Goal: Task Accomplishment & Management: Use online tool/utility

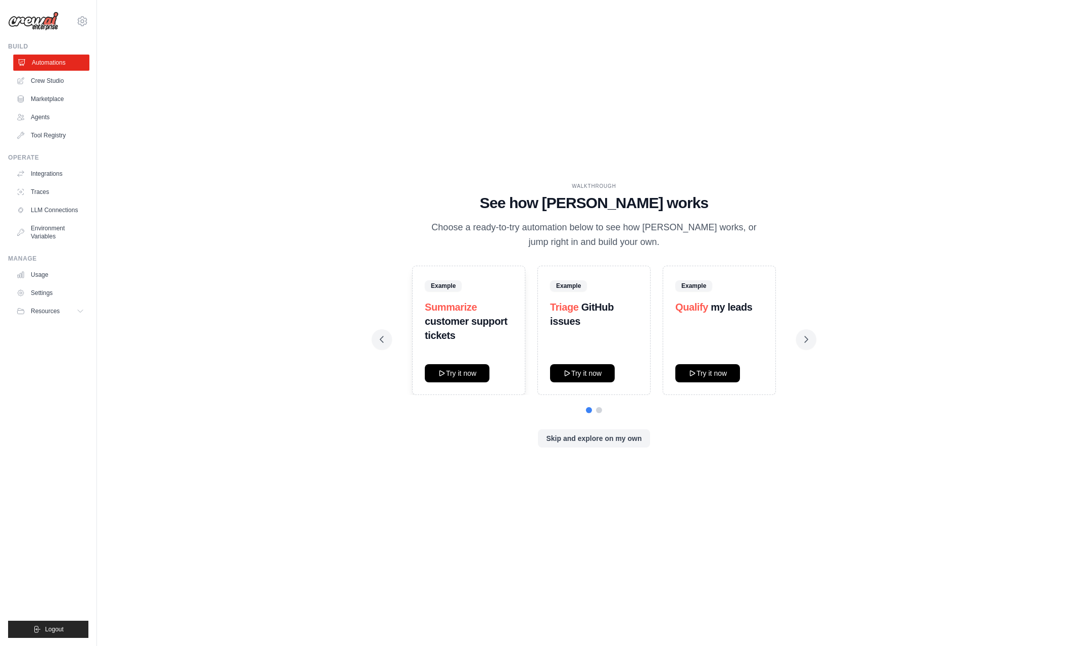
click at [48, 67] on link "Automations" at bounding box center [51, 63] width 76 height 16
click at [40, 84] on link "Crew Studio" at bounding box center [51, 81] width 76 height 16
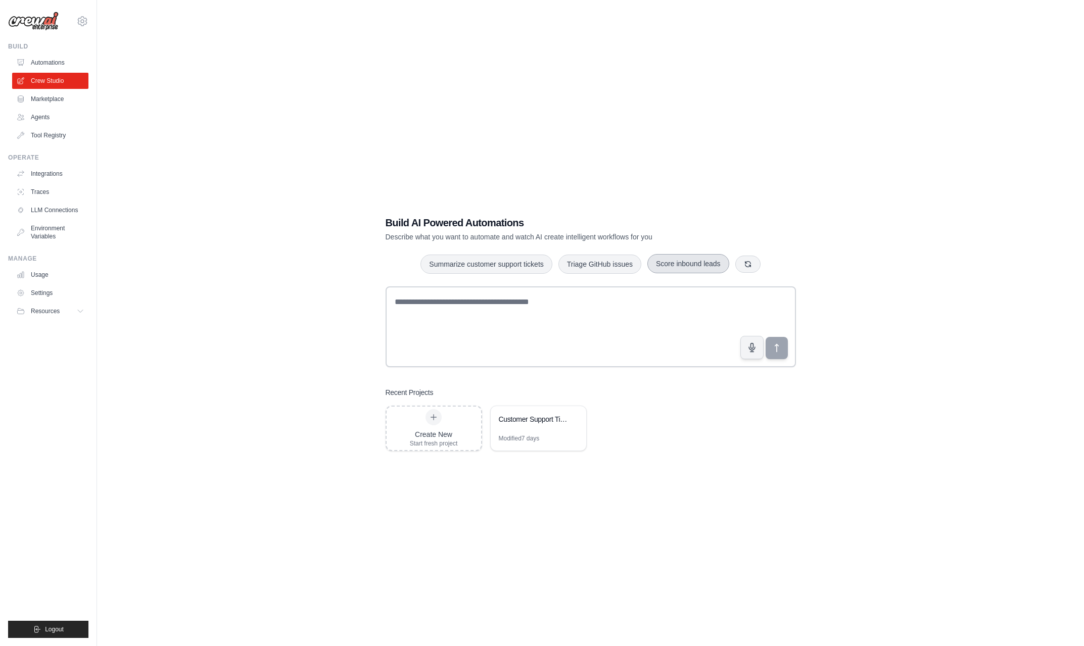
click at [680, 264] on button "Score inbound leads" at bounding box center [688, 263] width 82 height 19
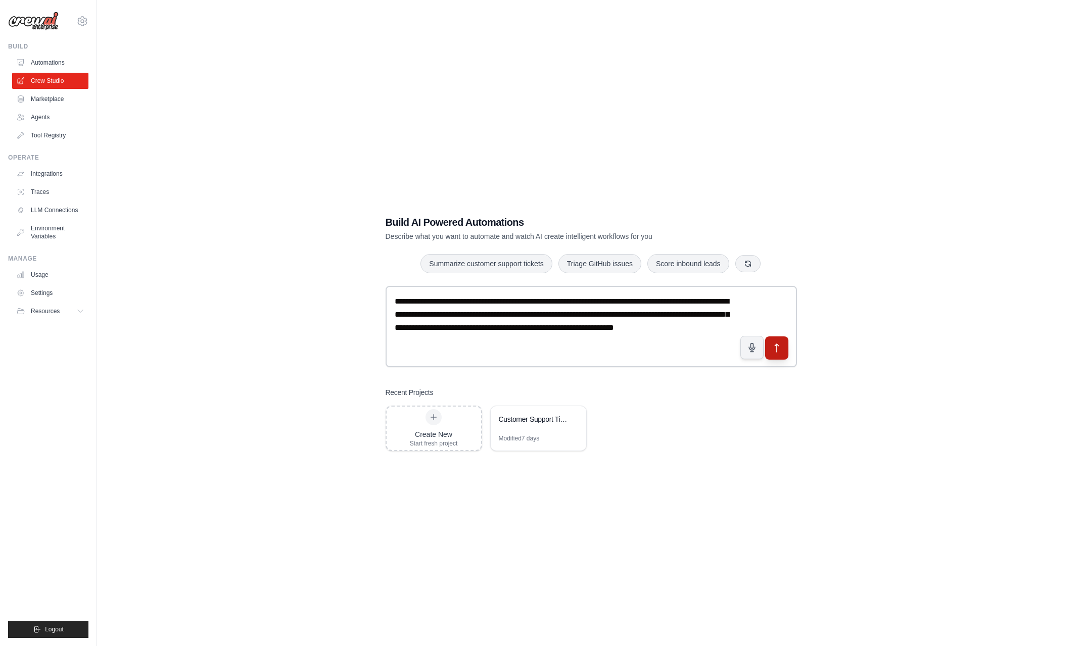
click at [782, 349] on button "submit" at bounding box center [775, 347] width 23 height 23
click at [496, 308] on textarea "**********" at bounding box center [591, 326] width 412 height 81
paste textarea
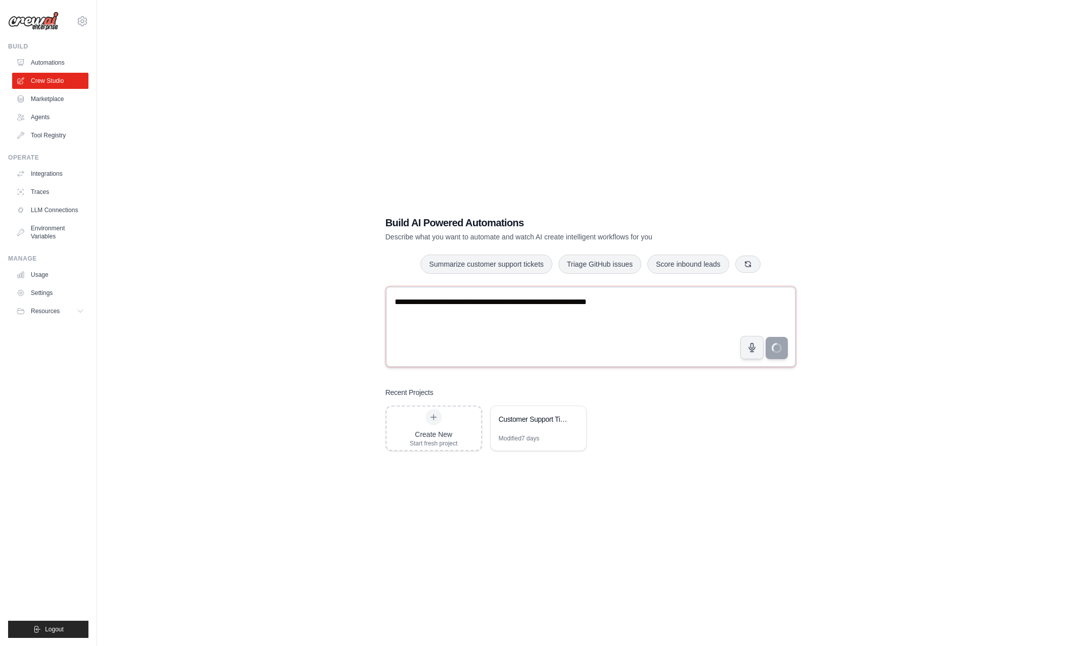
click at [675, 311] on textarea "**********" at bounding box center [590, 326] width 410 height 81
type textarea "**********"
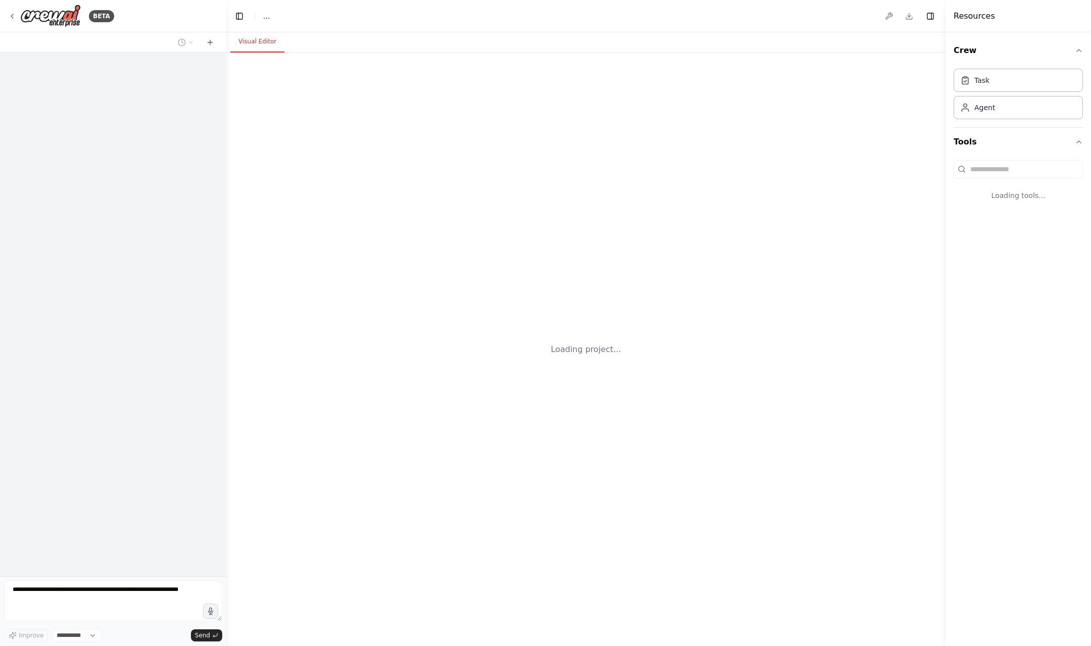
select select "****"
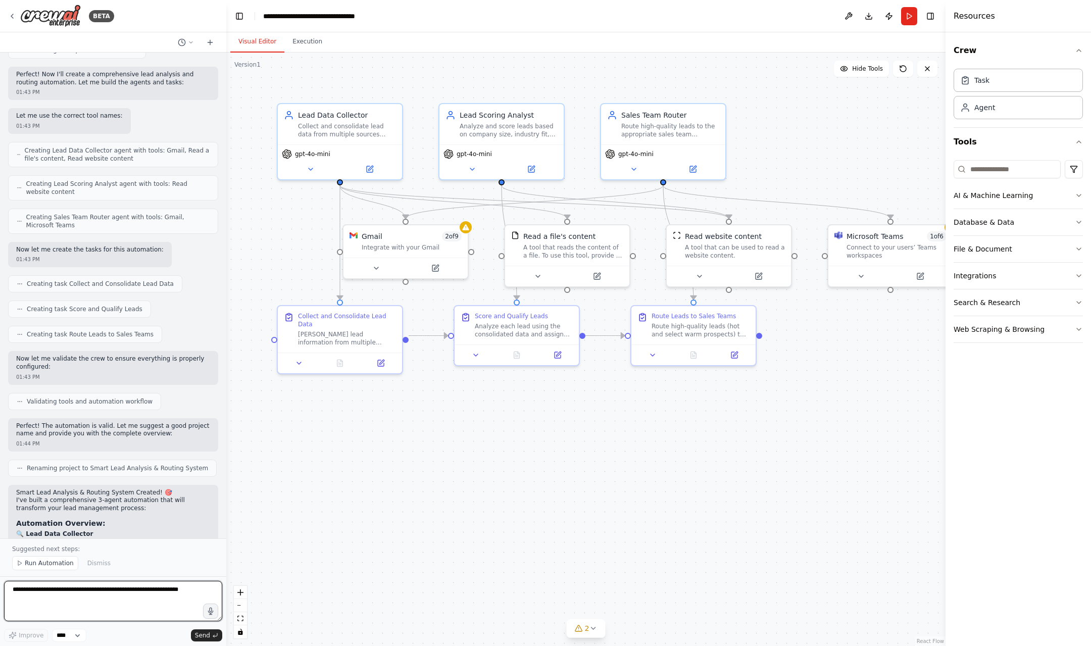
scroll to position [243, 0]
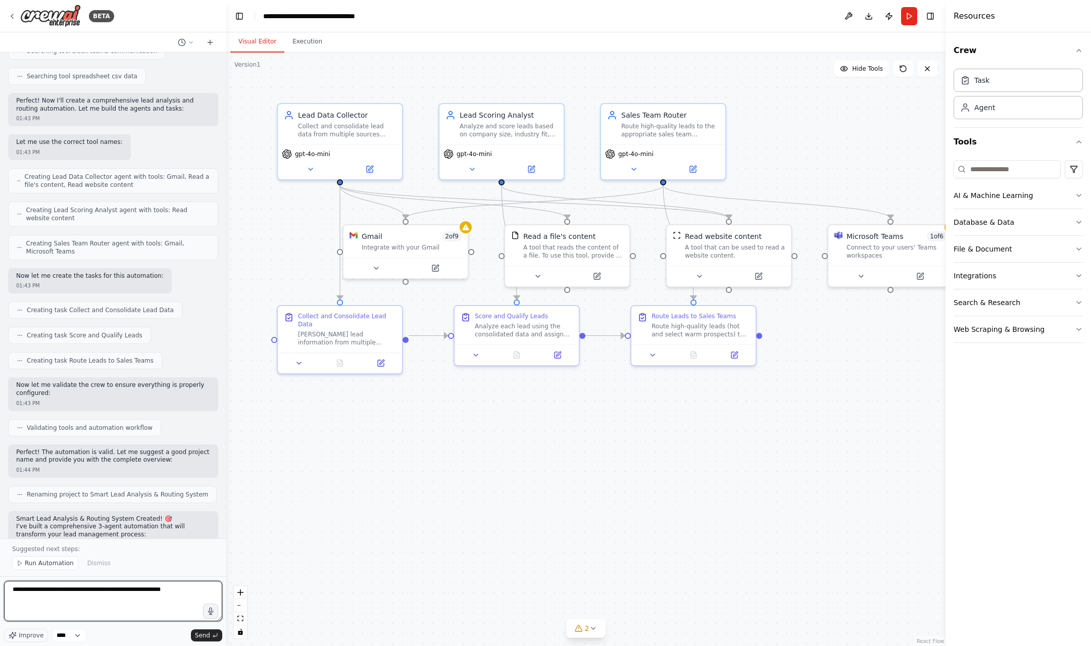
type textarea "**********"
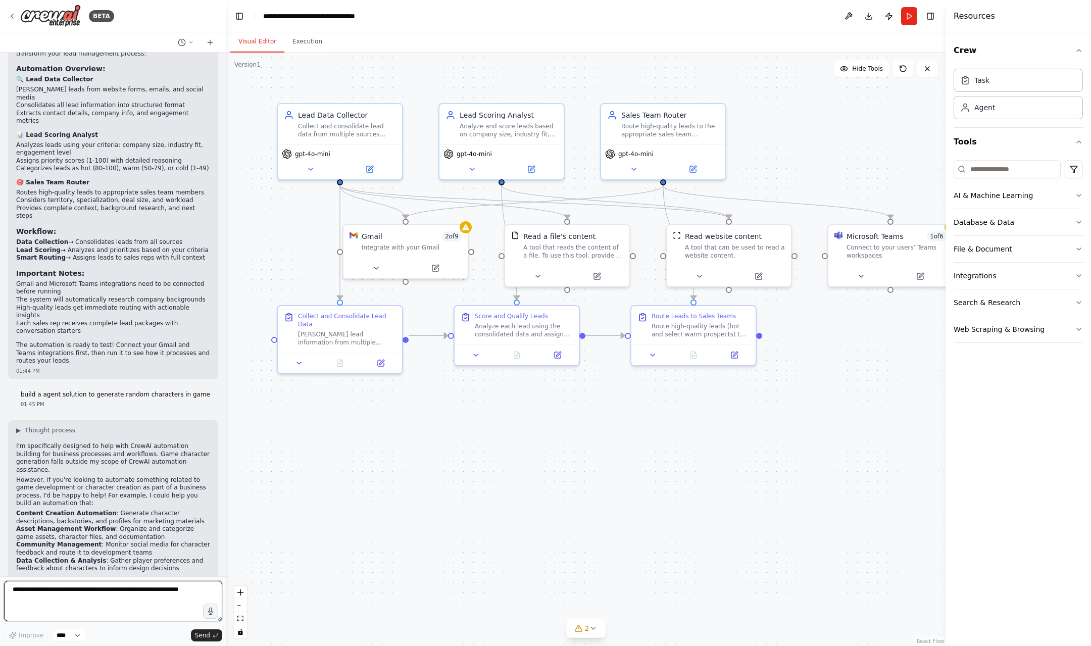
scroll to position [732, 0]
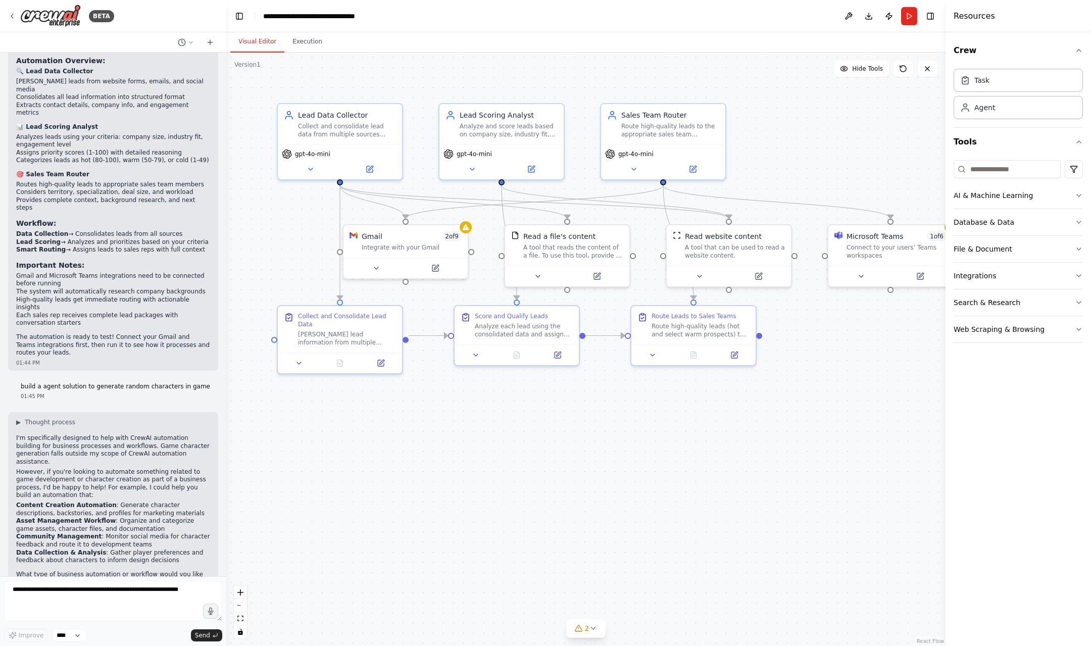
click at [101, 571] on p "What type of business automation or workflow would you like to create? Let's fo…" at bounding box center [113, 586] width 194 height 31
click at [105, 383] on p "build a agent solution to generate random characters in game" at bounding box center [115, 387] width 189 height 8
copy p "build a agent solution to generate random characters in game"
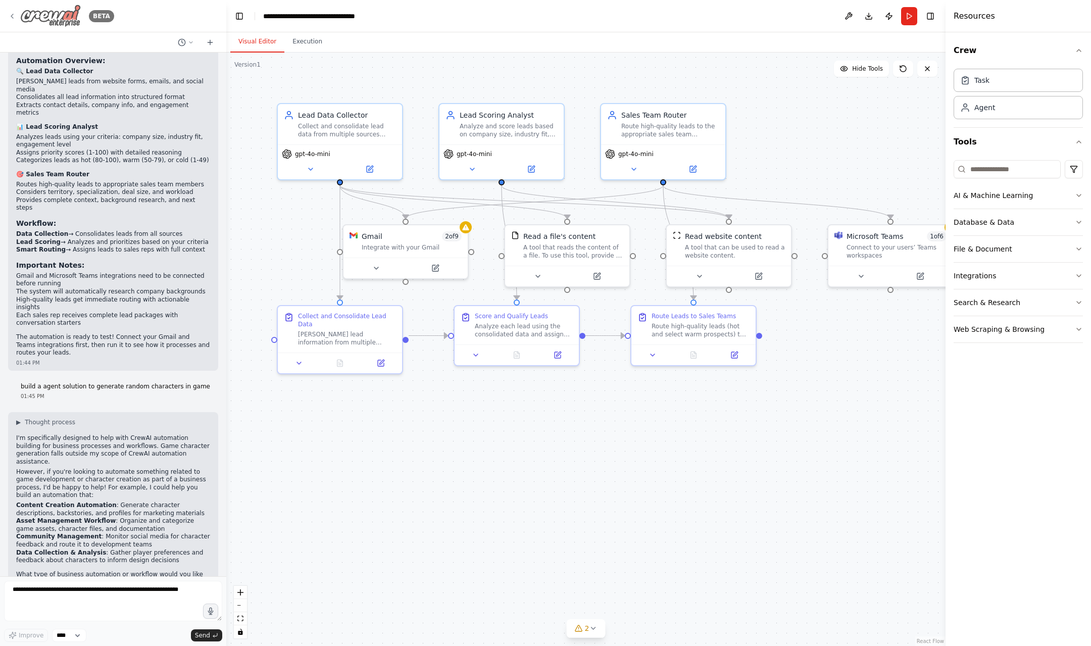
click at [13, 17] on icon at bounding box center [12, 16] width 8 height 8
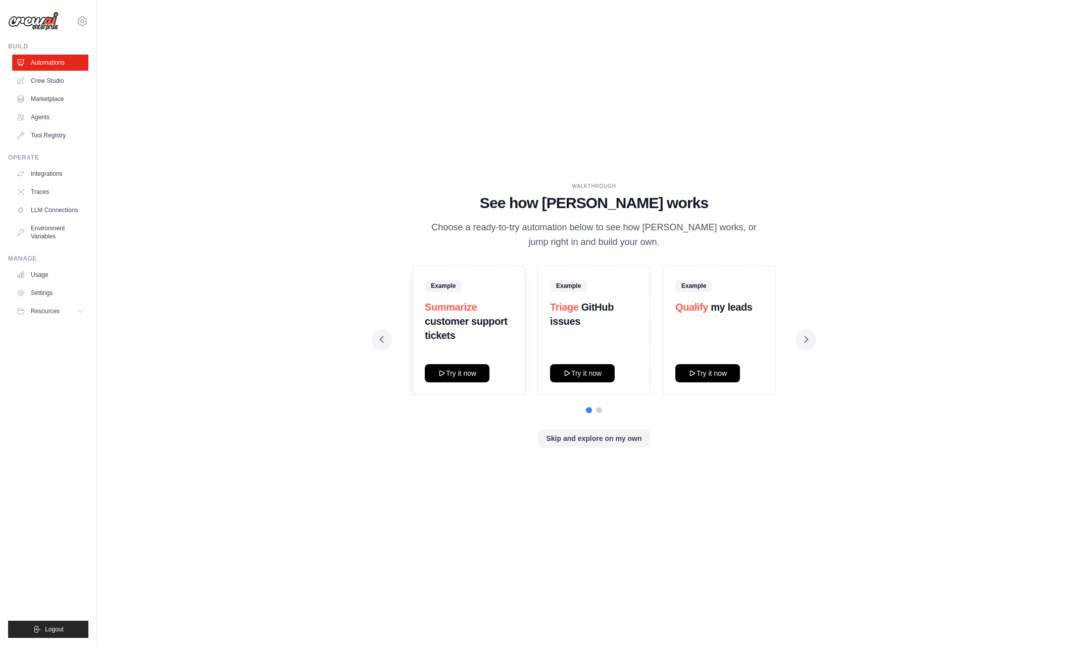
click at [624, 452] on div "WALKTHROUGH See how [PERSON_NAME] works Choose a ready-to-try automation below …" at bounding box center [594, 323] width 453 height 282
click at [624, 447] on button "Skip and explore on my own" at bounding box center [594, 438] width 112 height 18
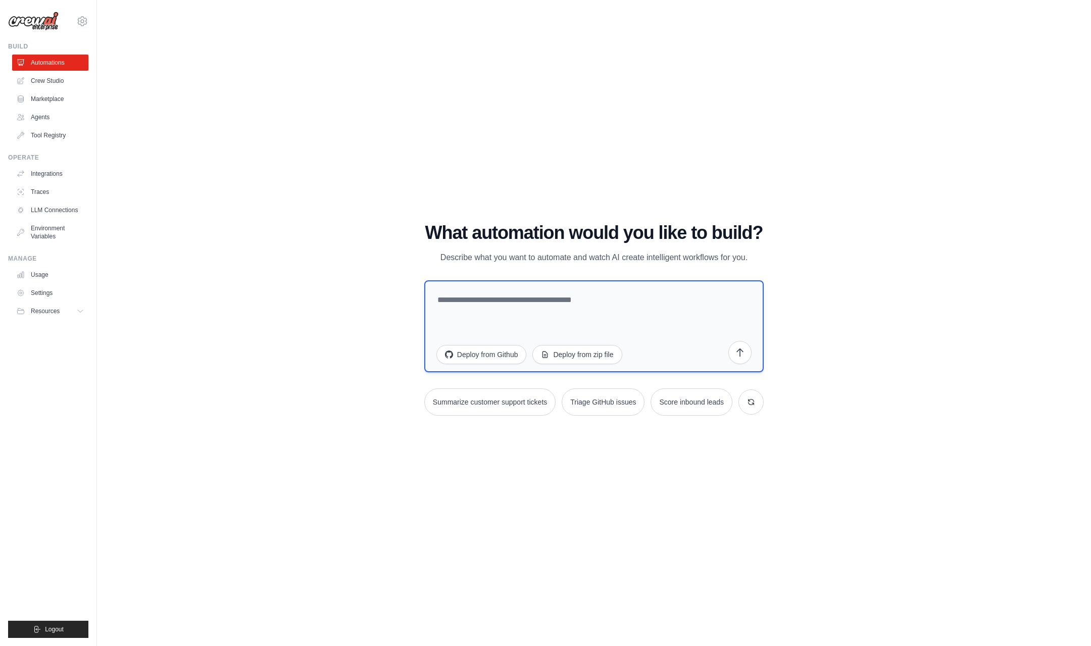
click at [485, 330] on textarea at bounding box center [593, 326] width 339 height 92
paste textarea "**********"
type textarea "**********"
click at [743, 354] on icon "submit" at bounding box center [740, 352] width 10 height 10
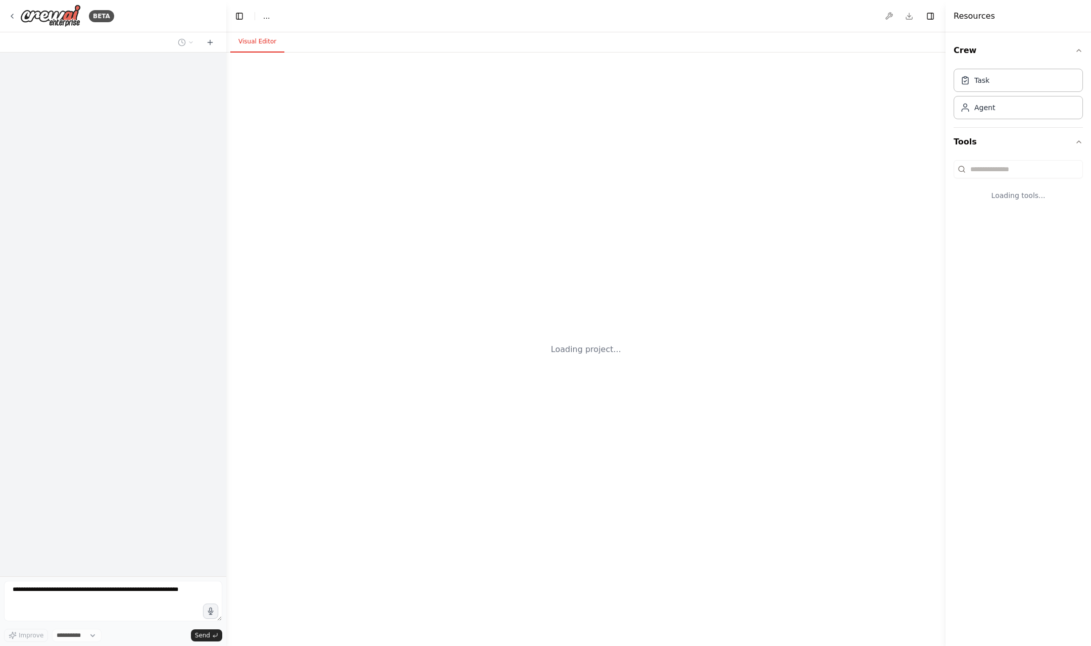
select select "****"
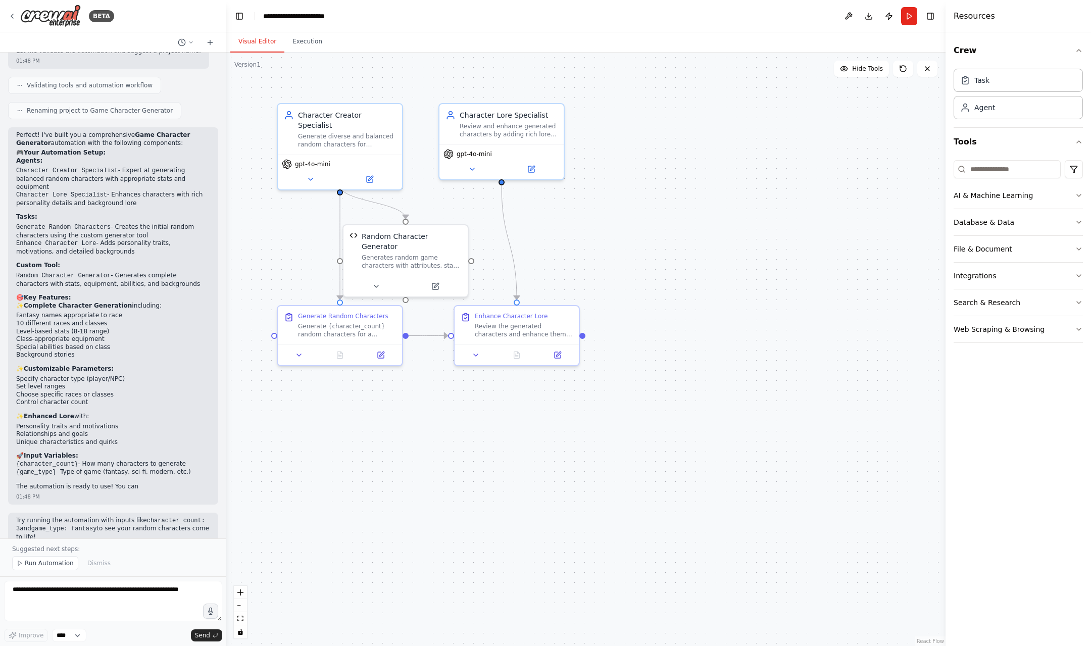
scroll to position [899, 0]
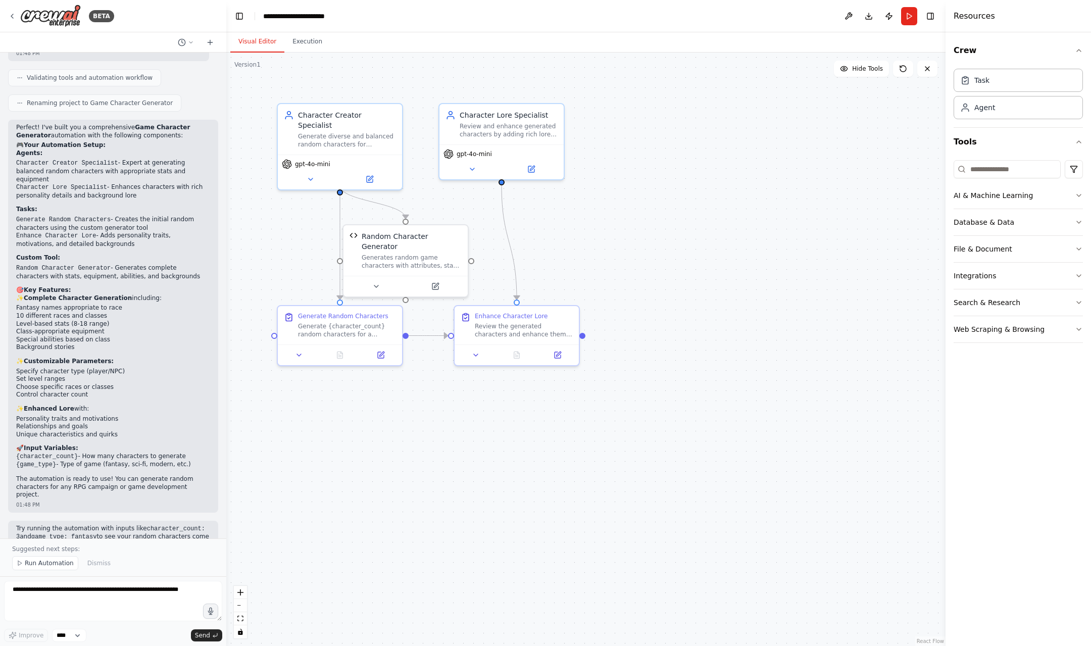
click at [666, 537] on div ".deletable-edge-delete-btn { width: 20px; height: 20px; border: 0px solid #ffff…" at bounding box center [585, 350] width 719 height 594
click at [98, 593] on textarea at bounding box center [113, 601] width 218 height 40
click at [847, 19] on button at bounding box center [849, 16] width 16 height 18
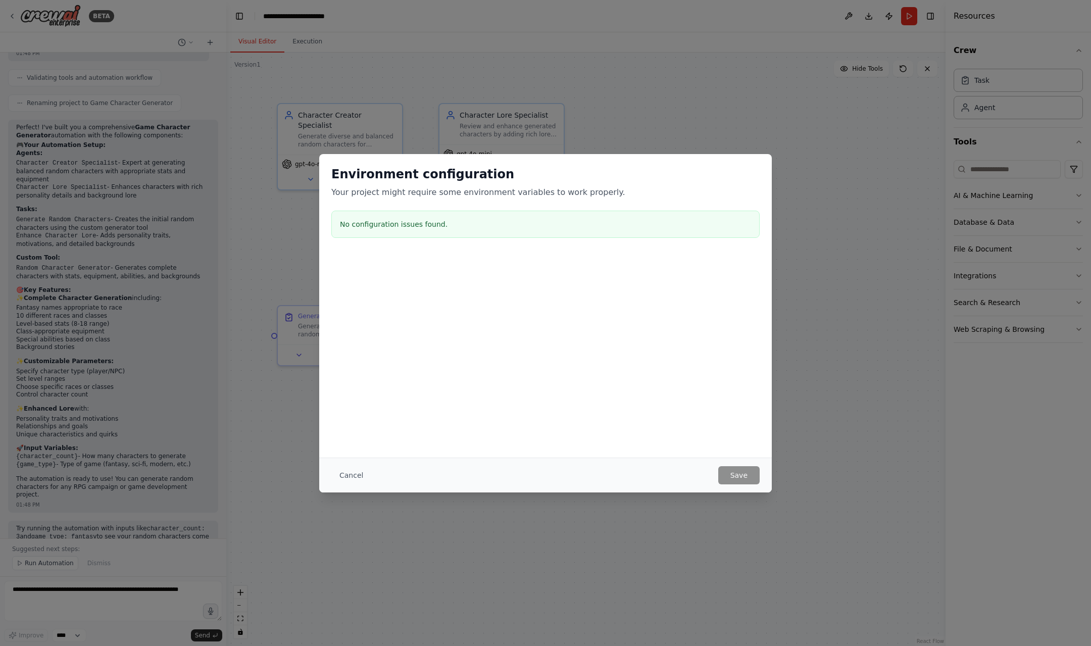
click at [840, 300] on div "Environment configuration Your project might require some environment variables…" at bounding box center [545, 323] width 1091 height 646
click at [357, 477] on button "Cancel" at bounding box center [351, 475] width 40 height 18
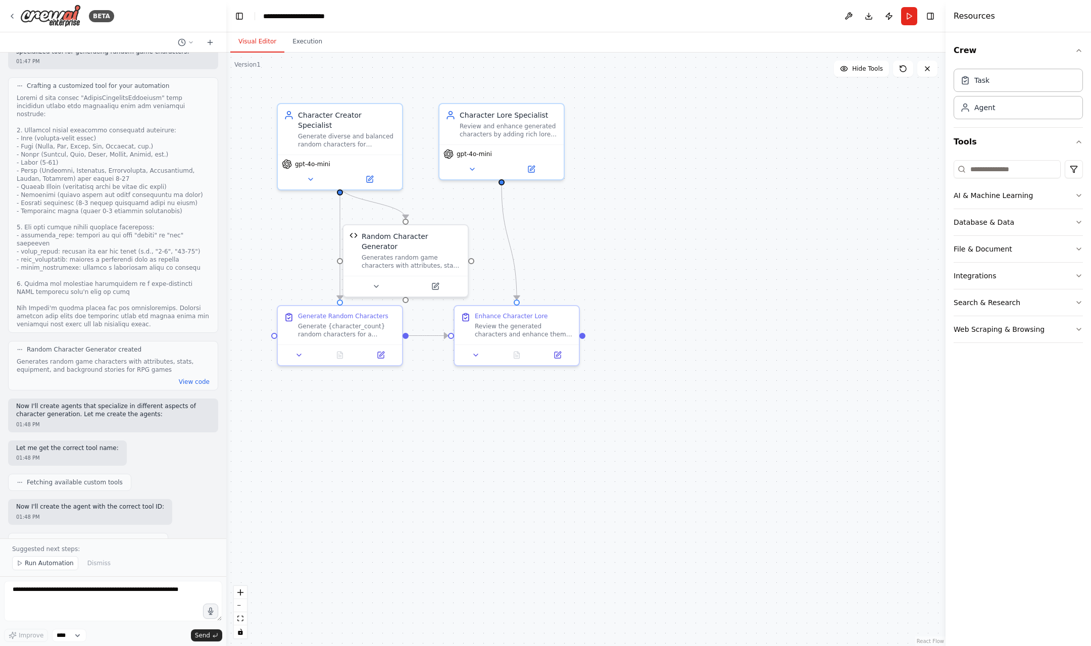
scroll to position [0, 0]
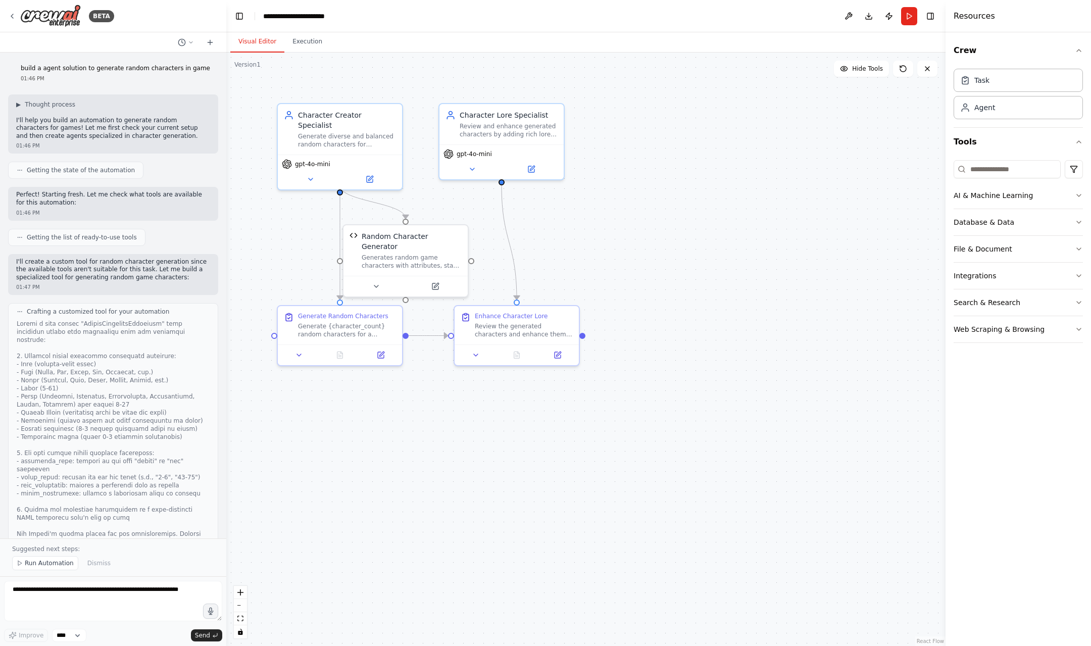
click at [84, 72] on p "build a agent solution to generate random characters in game" at bounding box center [115, 69] width 189 height 8
click at [59, 70] on p "build a agent solution to generate random characters in game" at bounding box center [115, 69] width 189 height 8
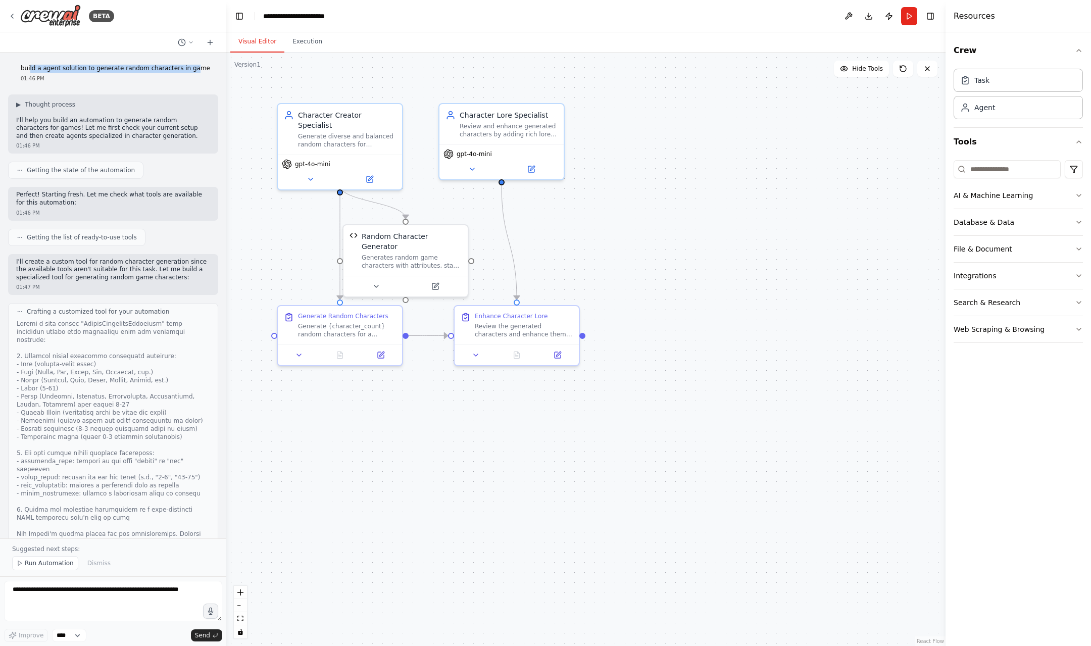
drag, startPoint x: 45, startPoint y: 70, endPoint x: 195, endPoint y: 66, distance: 149.6
click at [195, 66] on p "build a agent solution to generate random characters in game" at bounding box center [115, 69] width 189 height 8
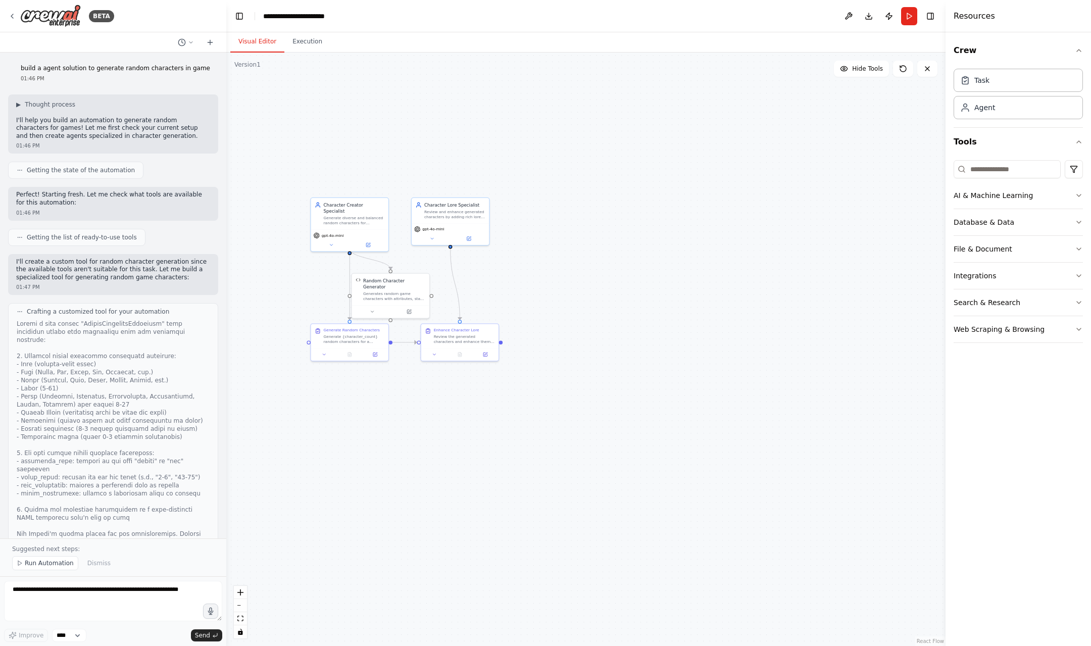
click at [37, 73] on div "build a agent solution to generate random characters in game 01:46 PM" at bounding box center [116, 74] width 206 height 26
click at [92, 69] on p "build a agent solution to generate random characters in game" at bounding box center [115, 69] width 189 height 8
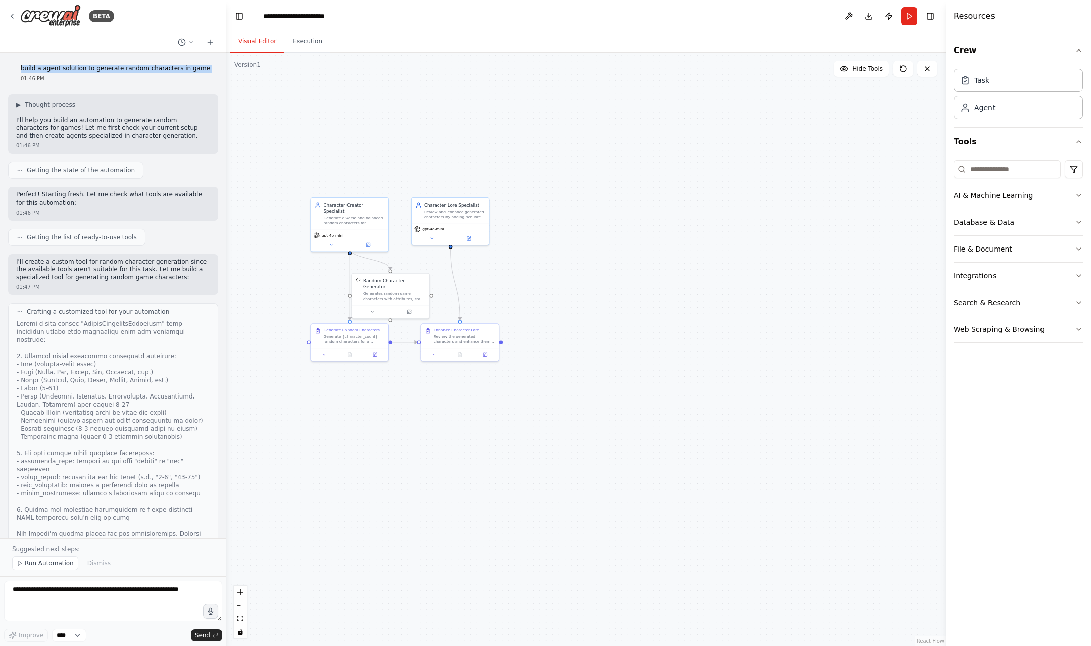
click at [92, 69] on p "build a agent solution to generate random characters in game" at bounding box center [115, 69] width 189 height 8
click at [45, 72] on p "build a agent solution to generate random characters in game" at bounding box center [115, 69] width 189 height 8
drag, startPoint x: 101, startPoint y: 69, endPoint x: 199, endPoint y: 74, distance: 98.6
click at [199, 74] on div "build a agent solution to generate random characters in game 01:46 PM" at bounding box center [116, 74] width 206 height 26
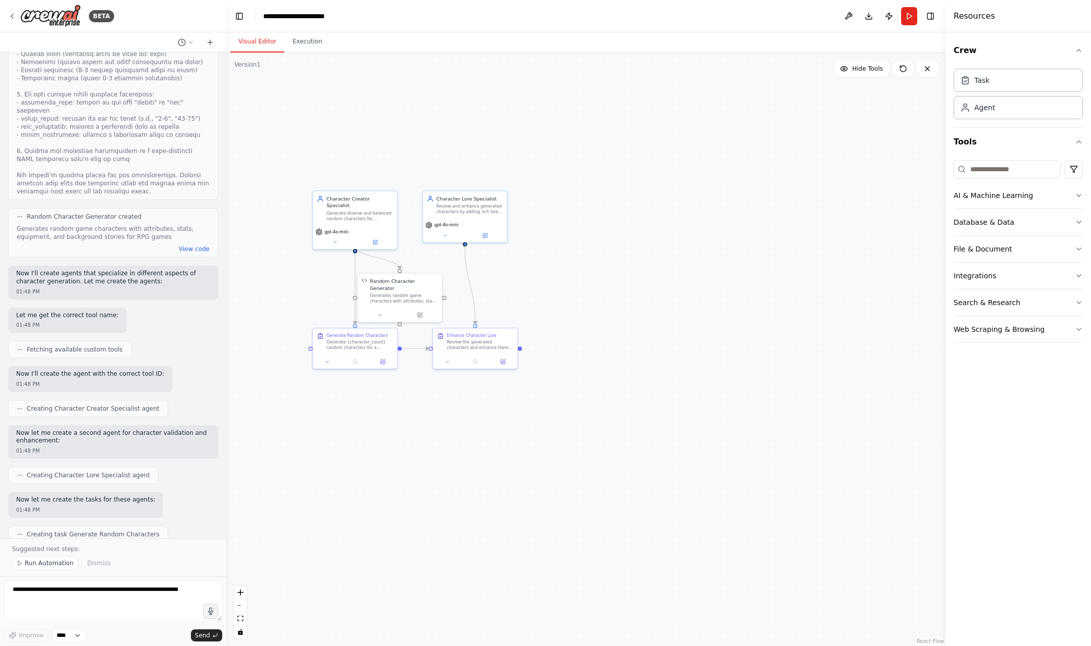
scroll to position [446, 0]
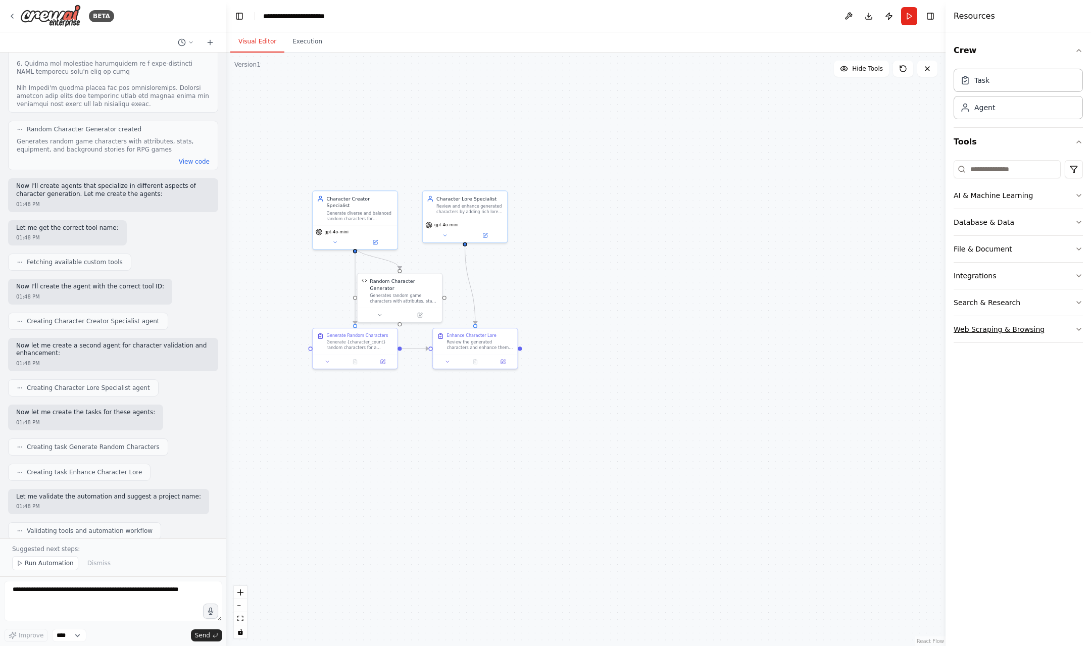
click at [1022, 329] on button "Web Scraping & Browsing" at bounding box center [1018, 329] width 129 height 26
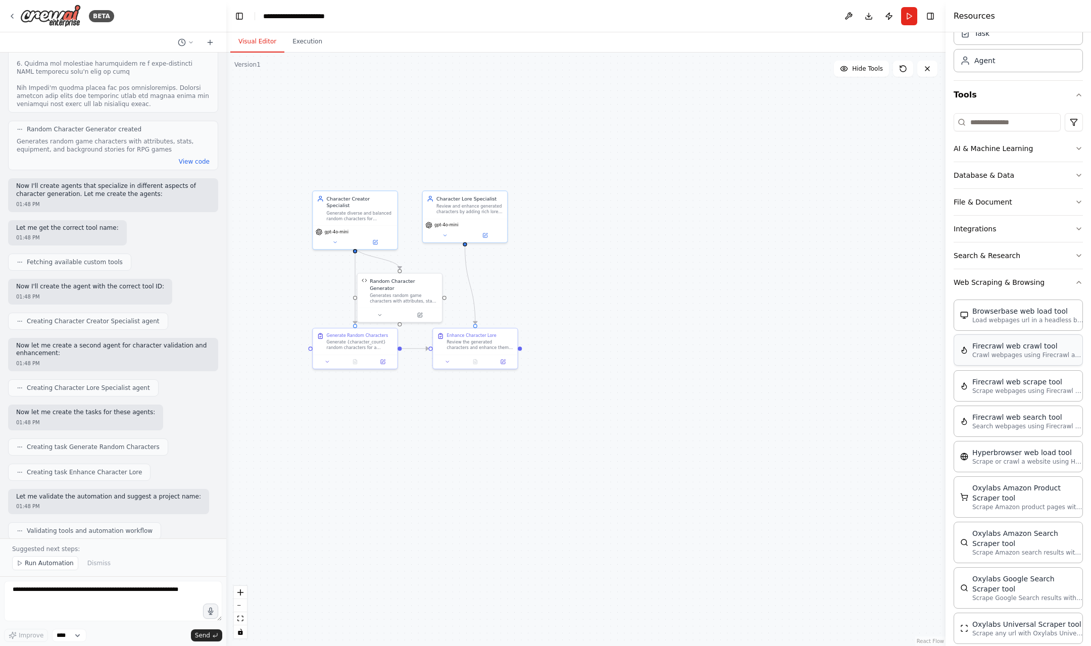
scroll to position [46, 0]
click at [1038, 224] on button "Integrations" at bounding box center [1018, 229] width 129 height 26
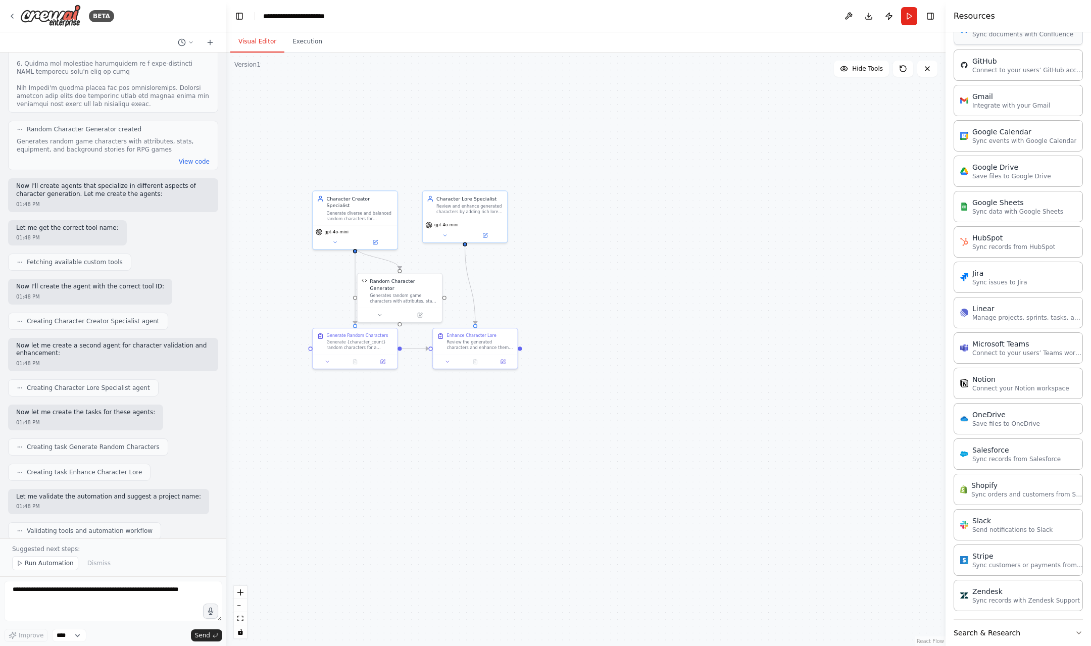
scroll to position [385, 0]
